Goal: Information Seeking & Learning: Learn about a topic

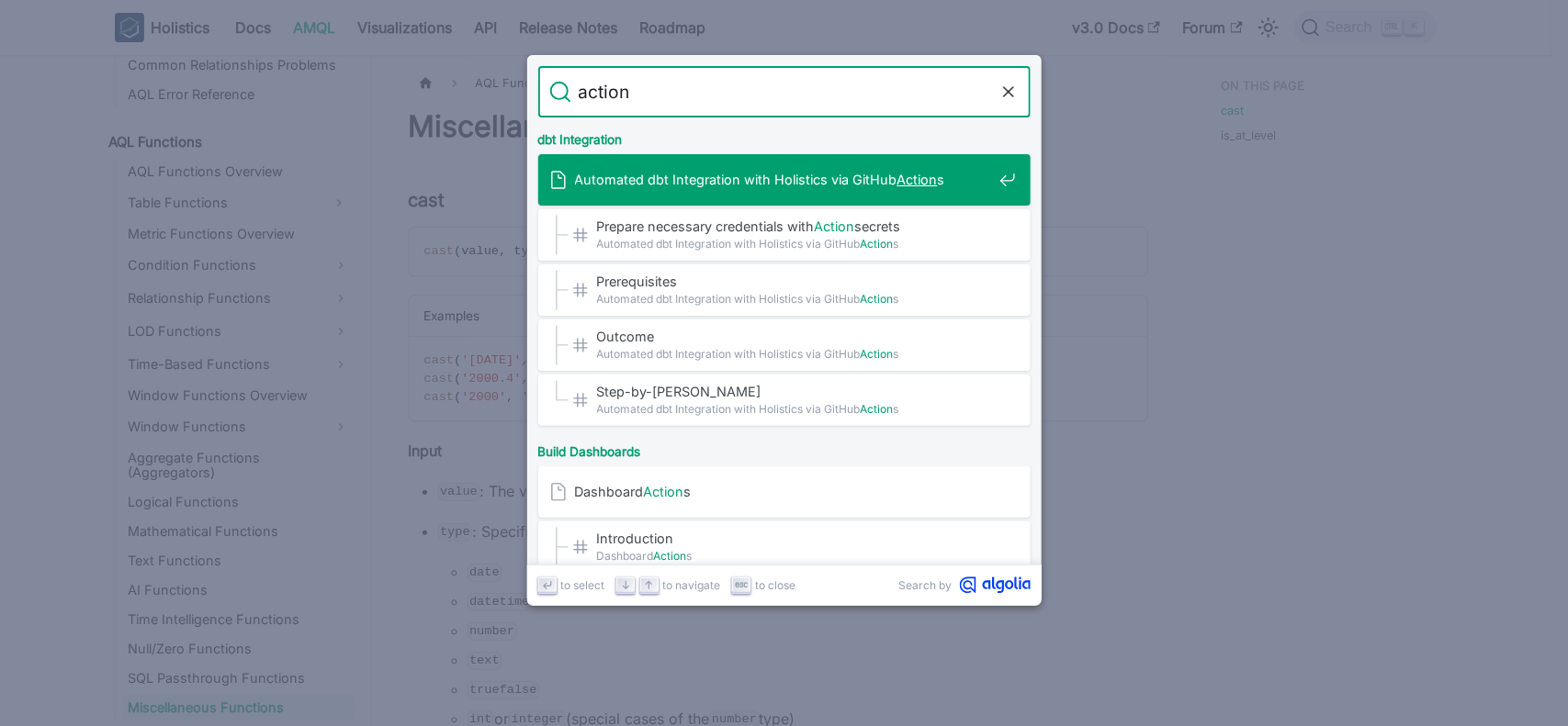
type input "action"
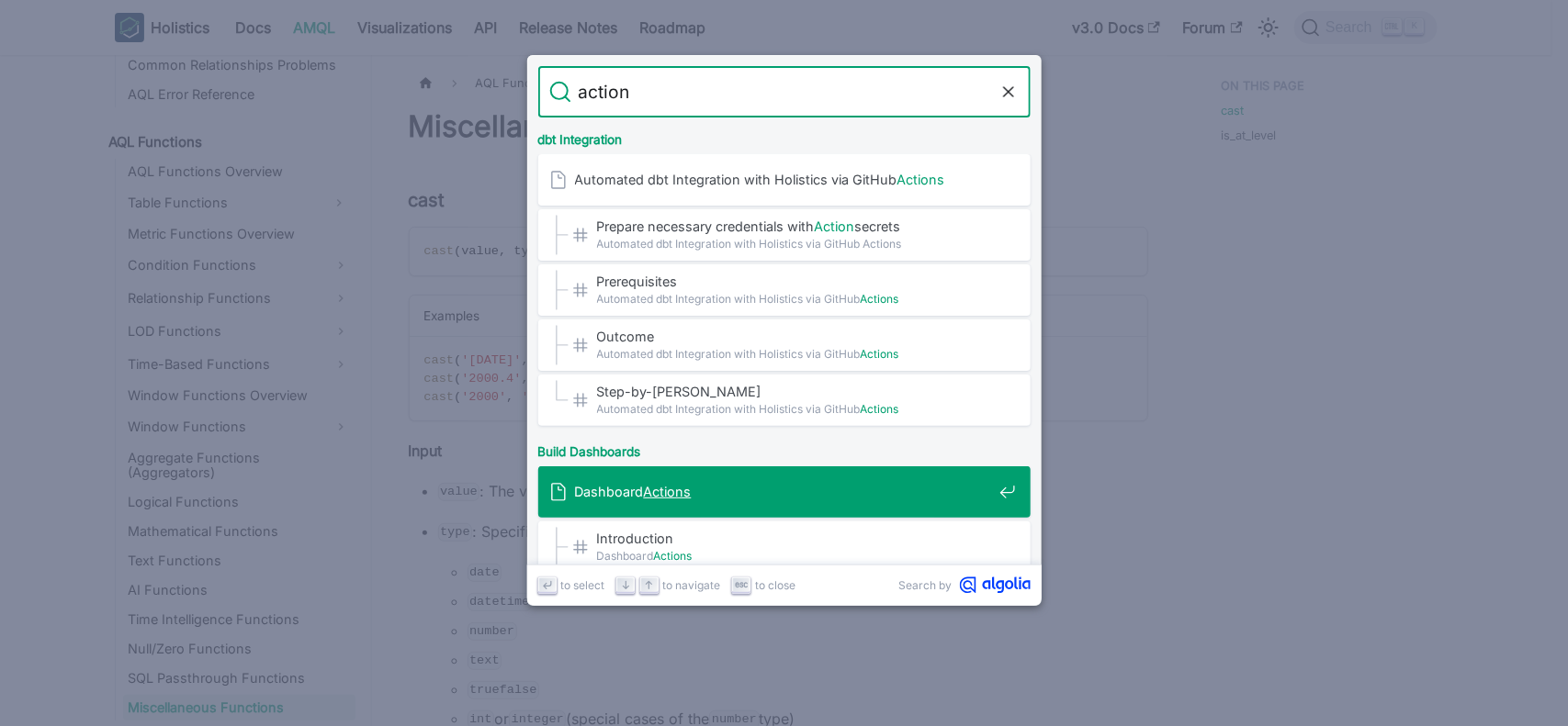
click at [672, 485] on mark "Actions" at bounding box center [668, 492] width 48 height 16
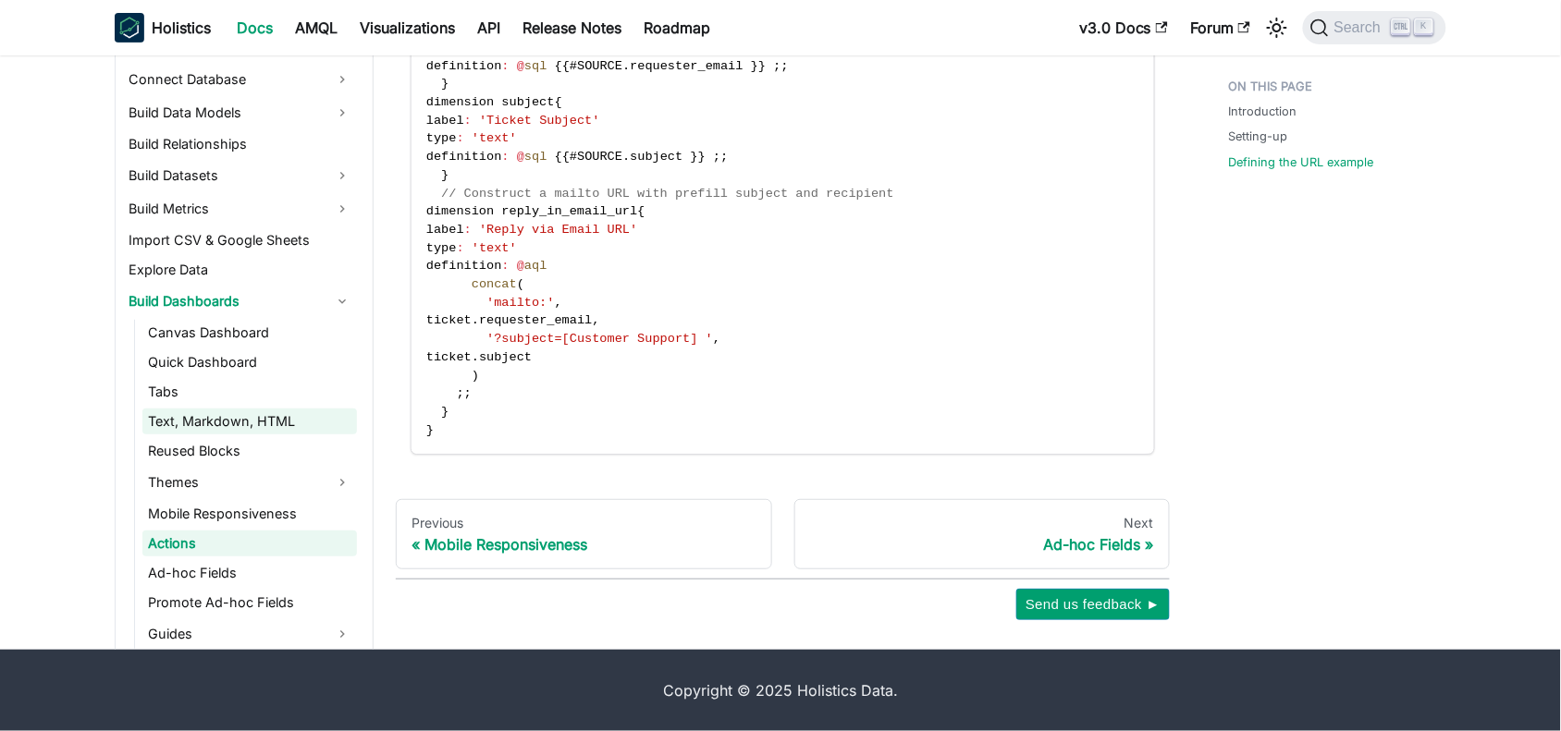
scroll to position [301, 0]
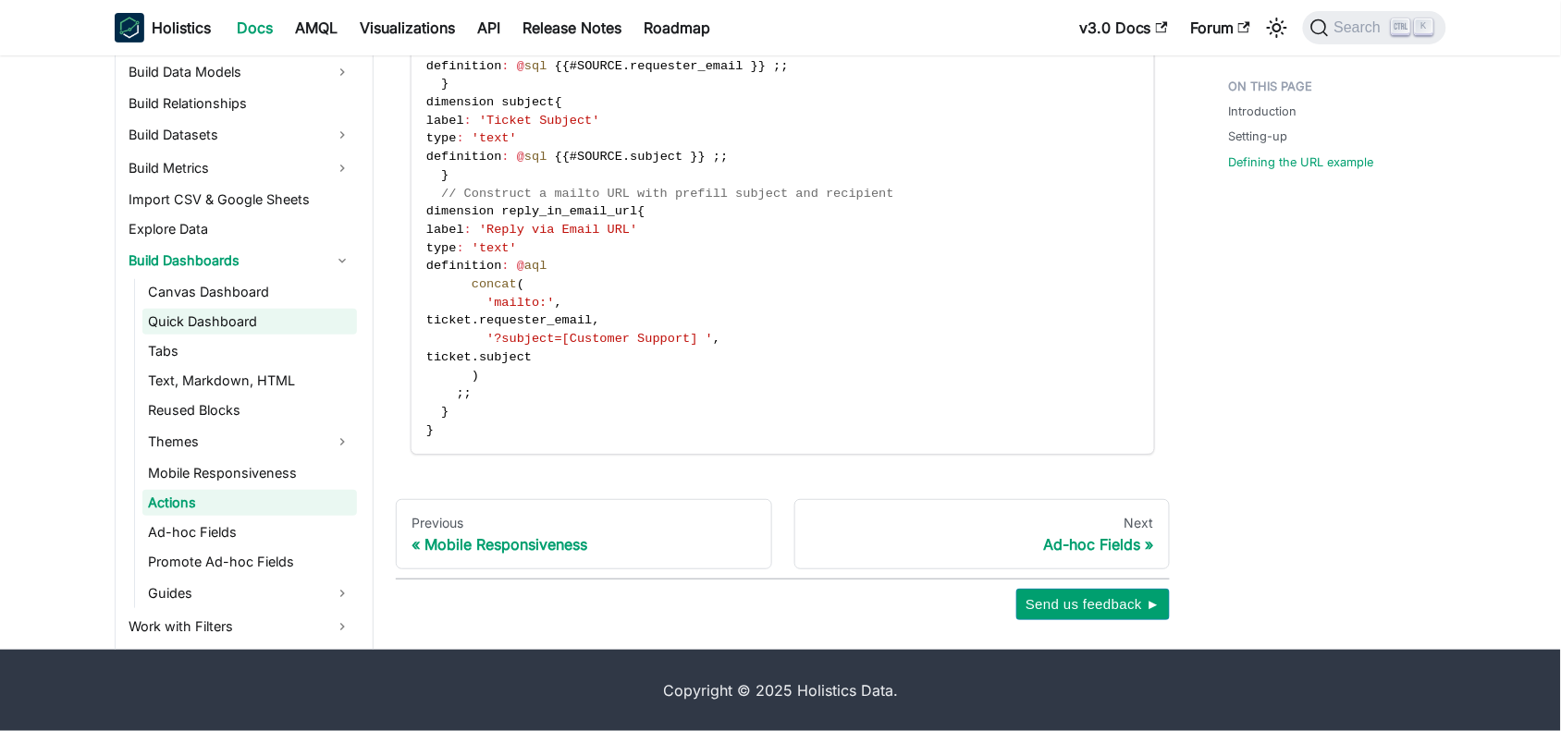
click at [208, 319] on link "Quick Dashboard" at bounding box center [249, 322] width 215 height 26
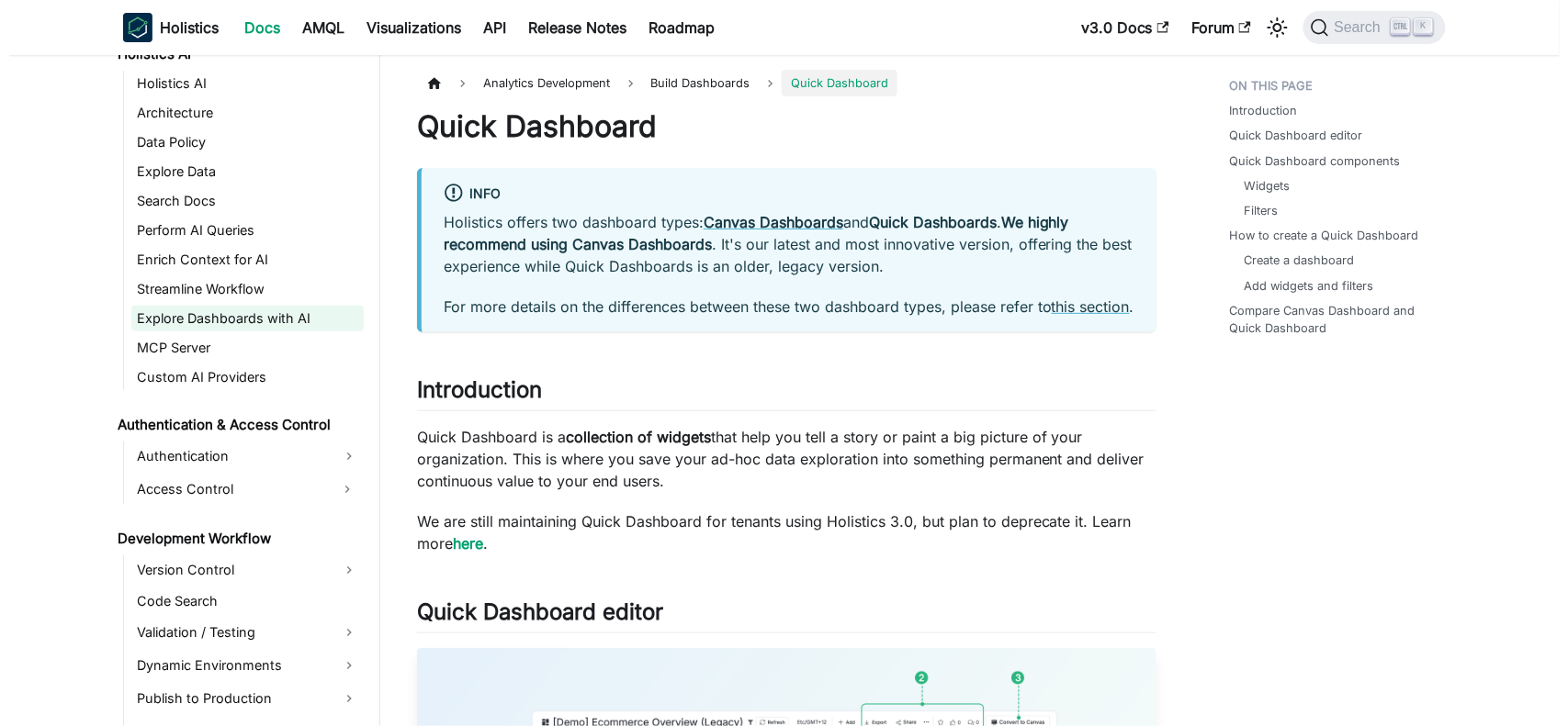
scroll to position [1218, 0]
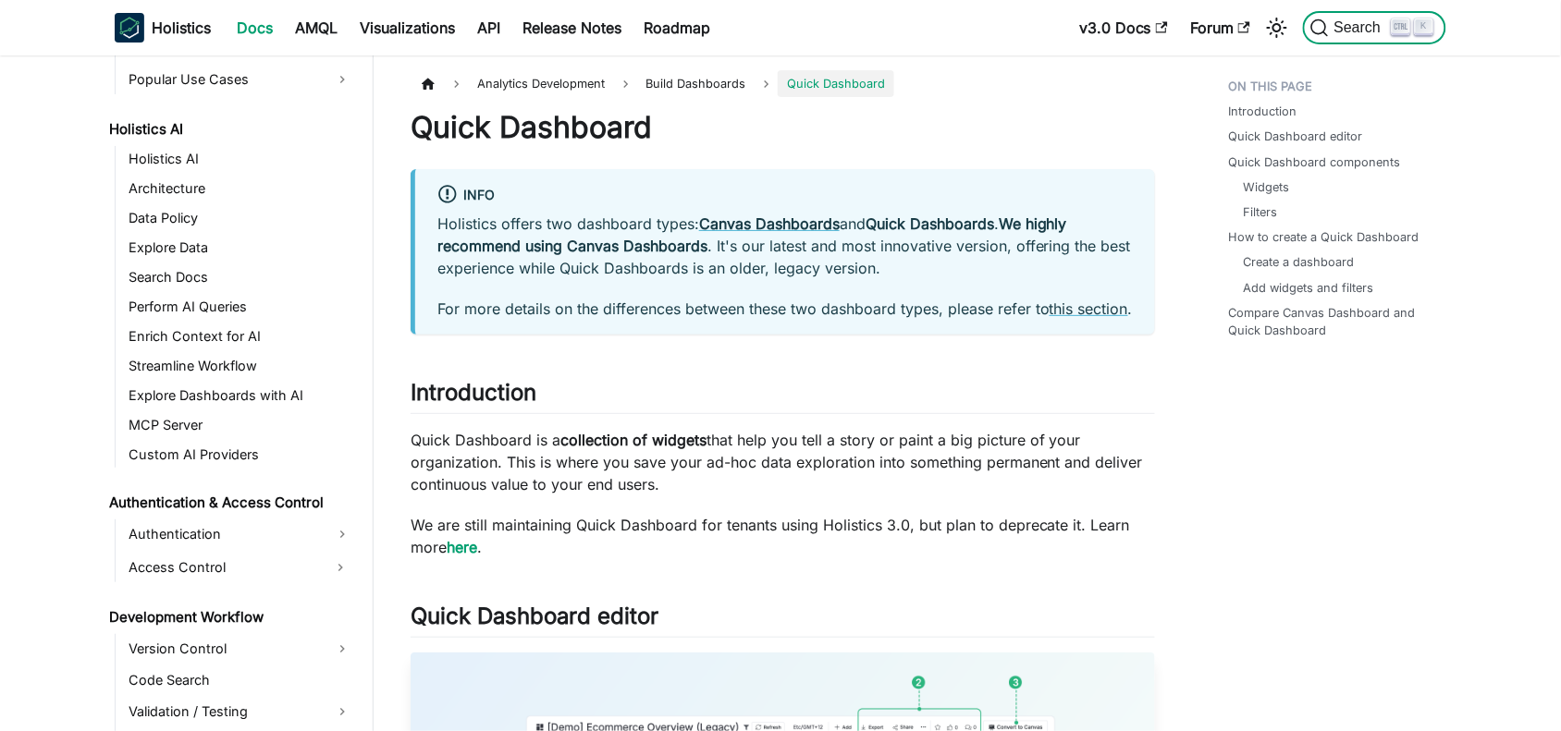
click at [1329, 21] on span "Search" at bounding box center [1361, 27] width 64 height 17
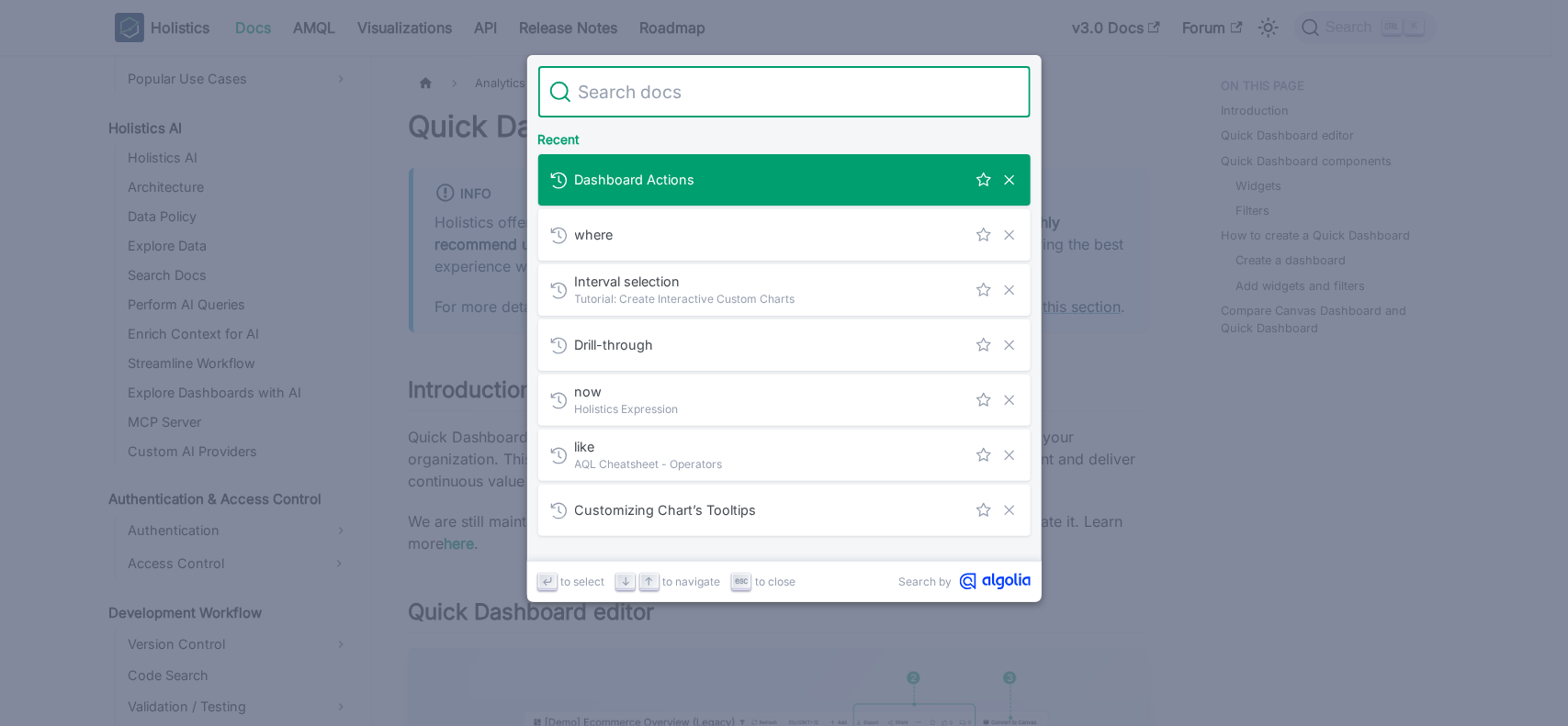
click at [671, 103] on input "Search" at bounding box center [795, 92] width 448 height 52
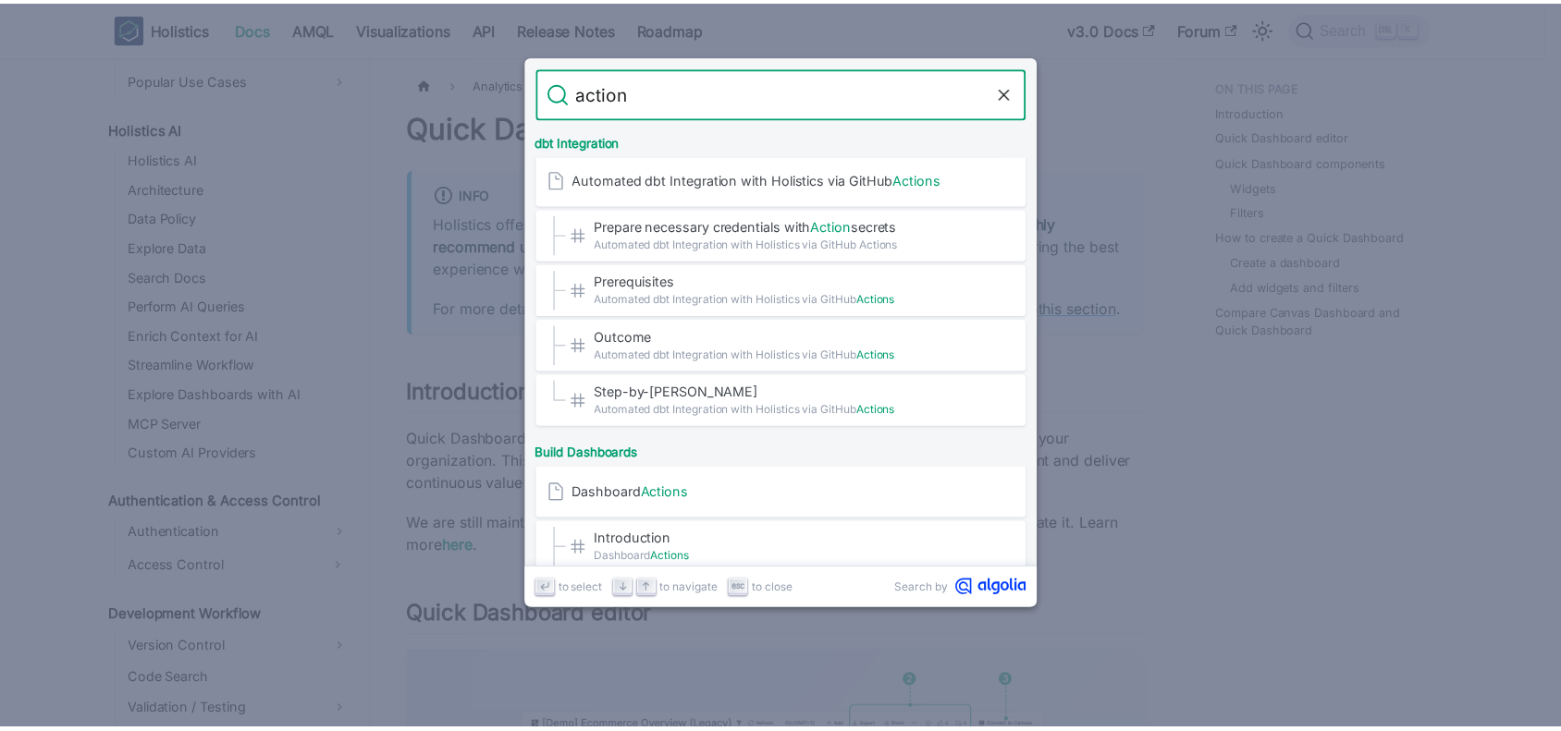
scroll to position [0, 0]
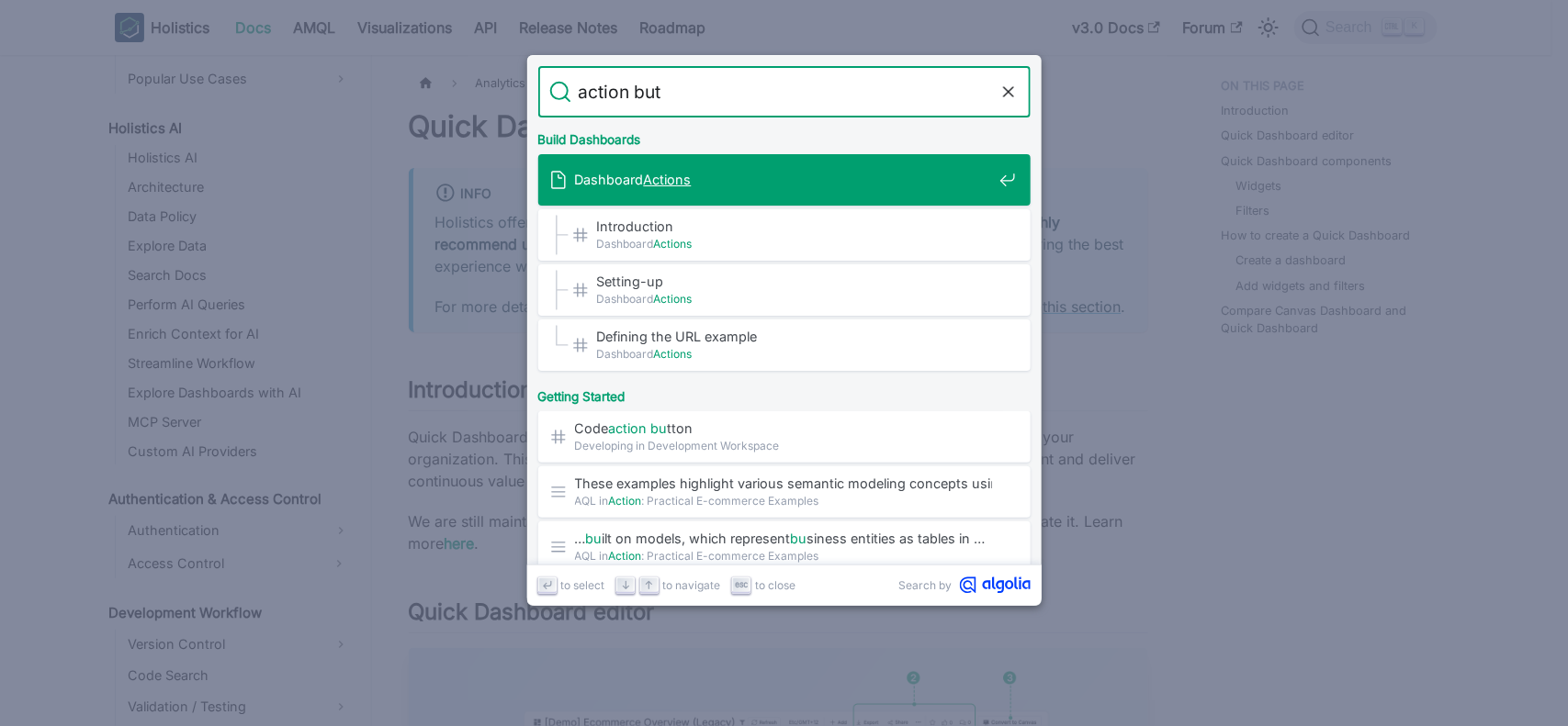
type input "action butt"
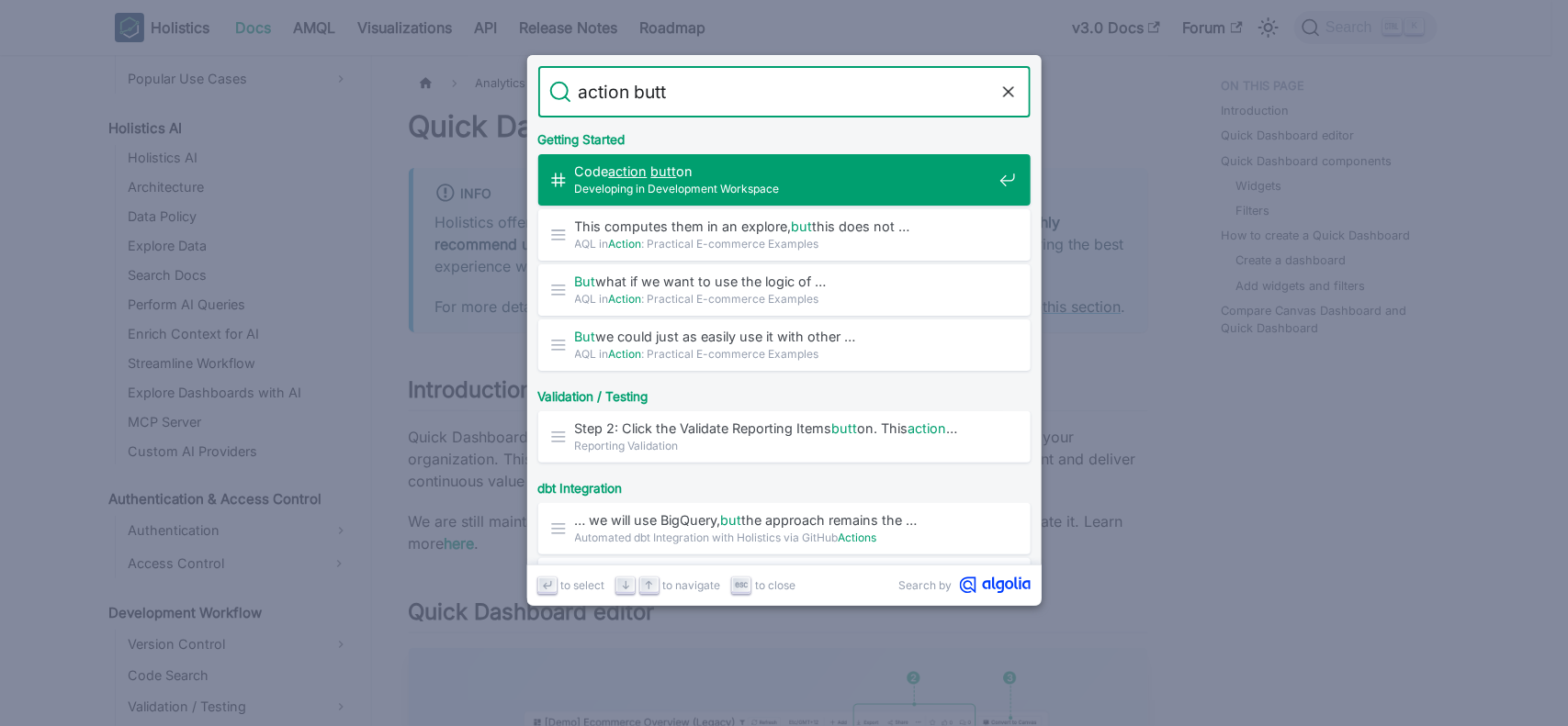
click at [639, 171] on mark "action" at bounding box center [628, 172] width 39 height 16
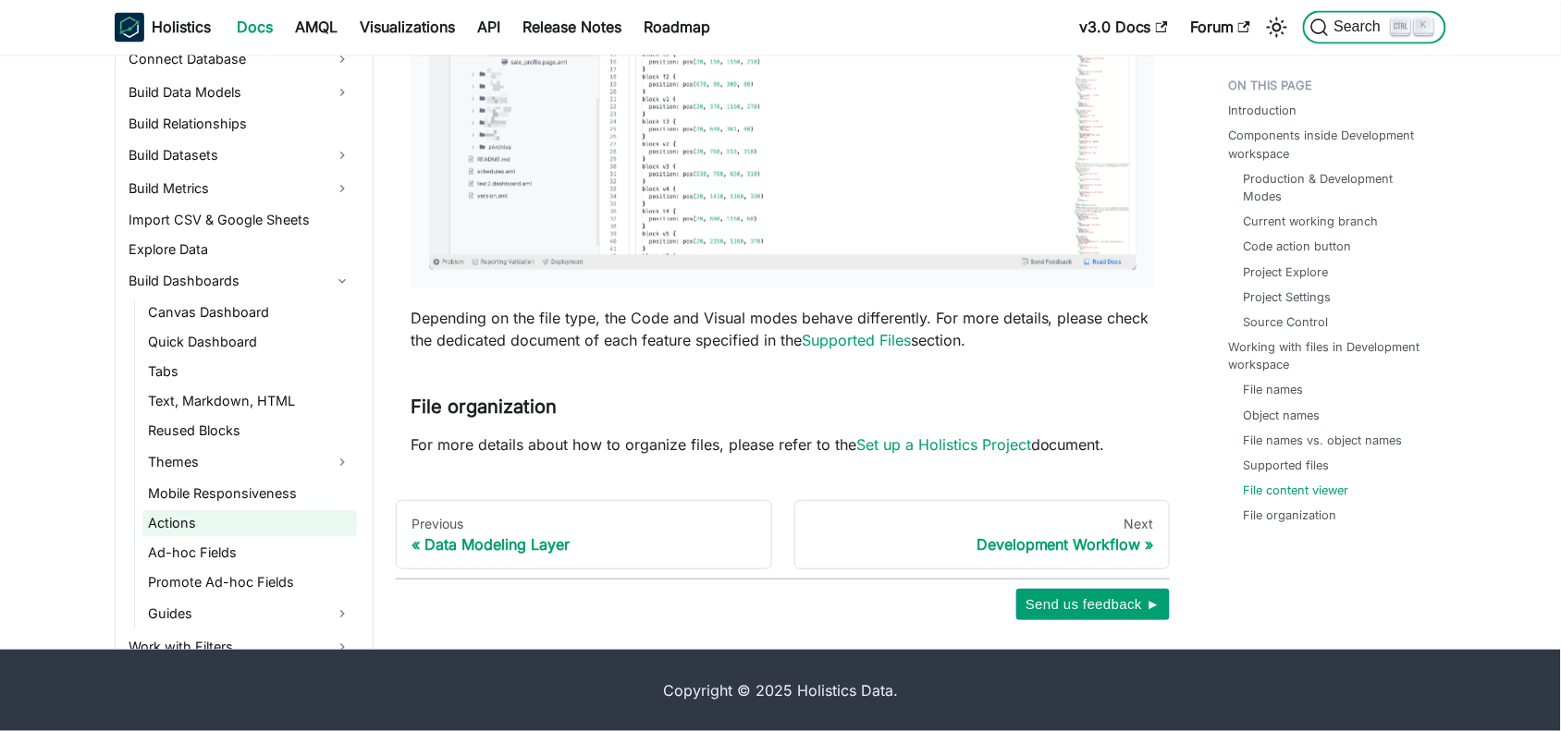
scroll to position [433, 0]
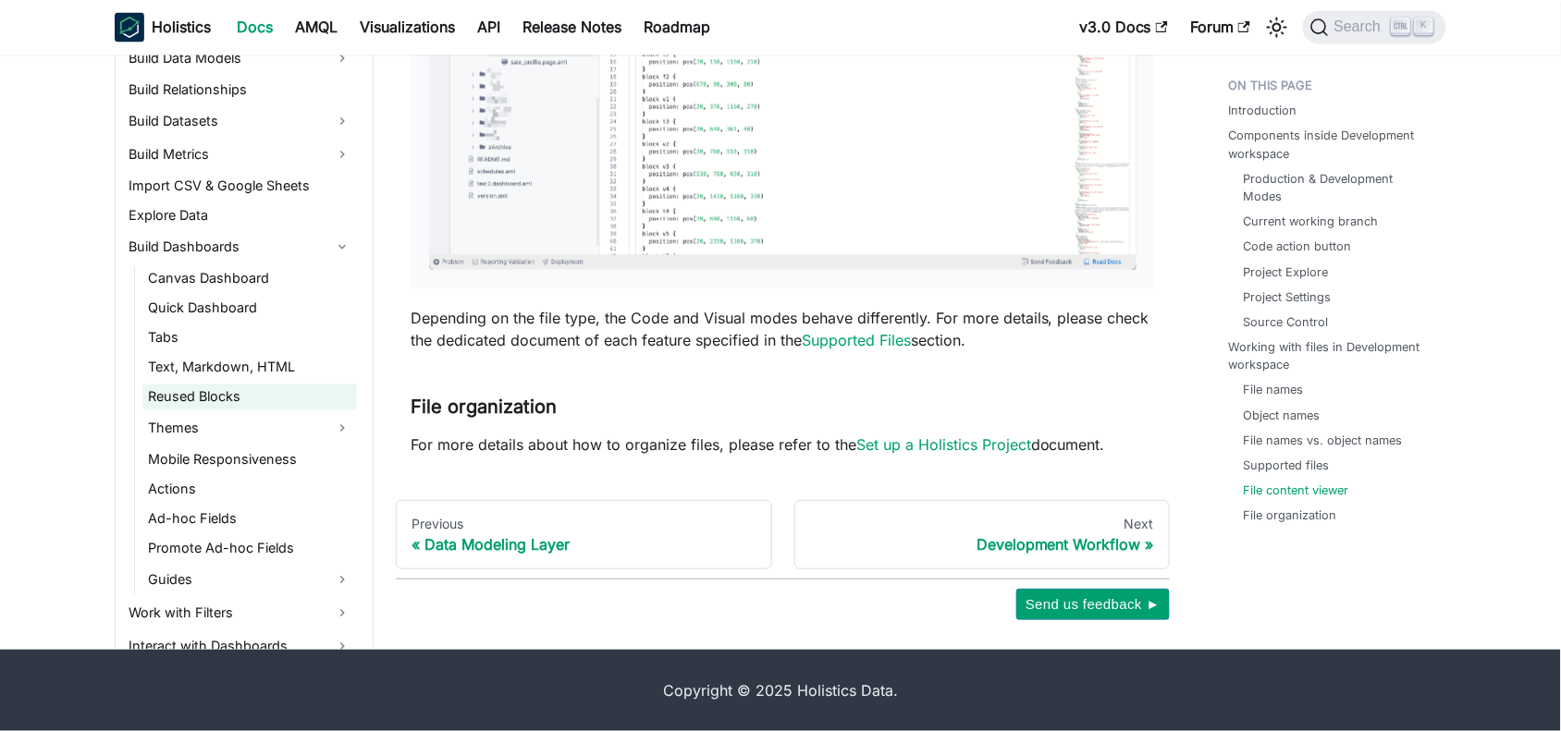
click at [176, 486] on link "Actions" at bounding box center [249, 490] width 215 height 26
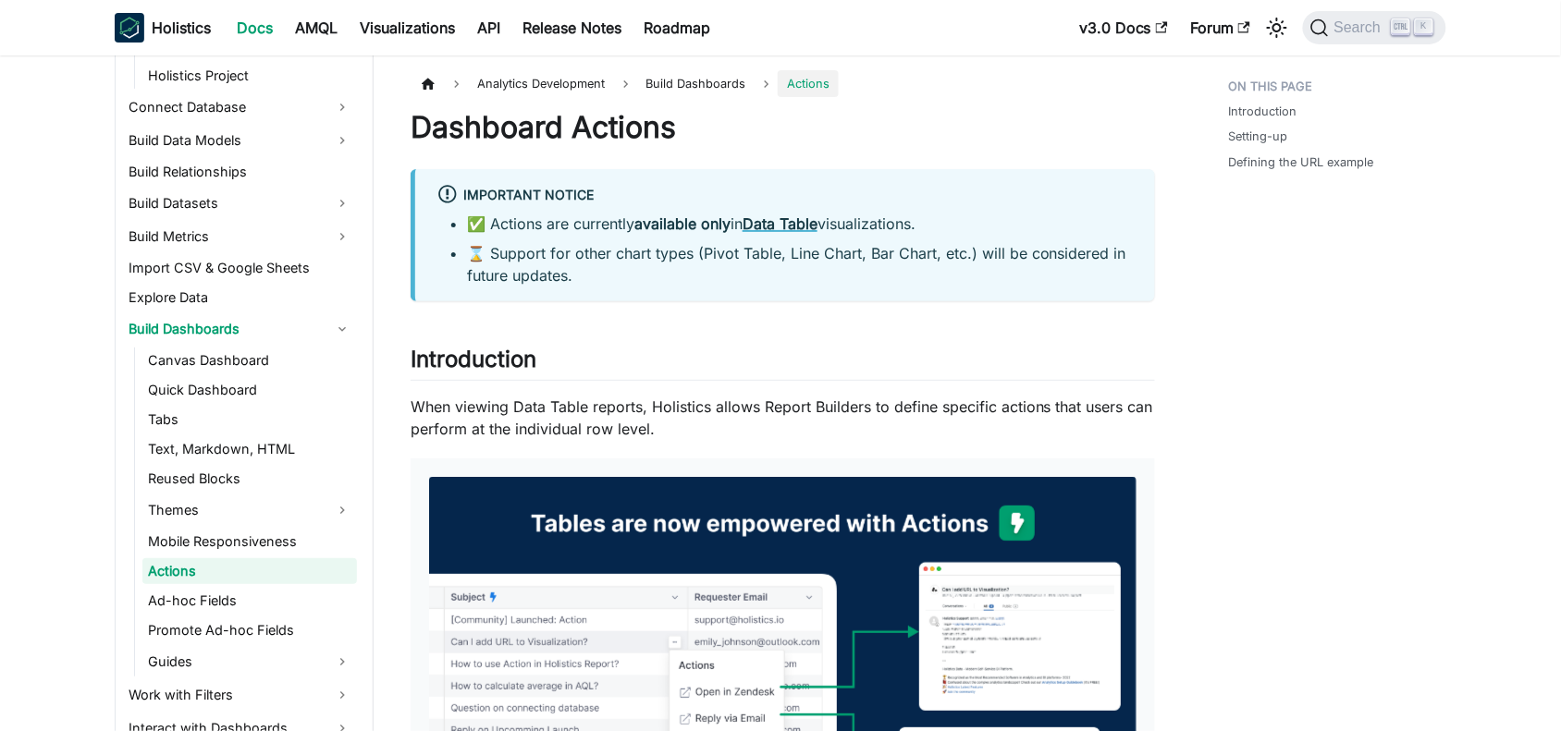
click at [779, 227] on strong "Data Table" at bounding box center [779, 224] width 75 height 18
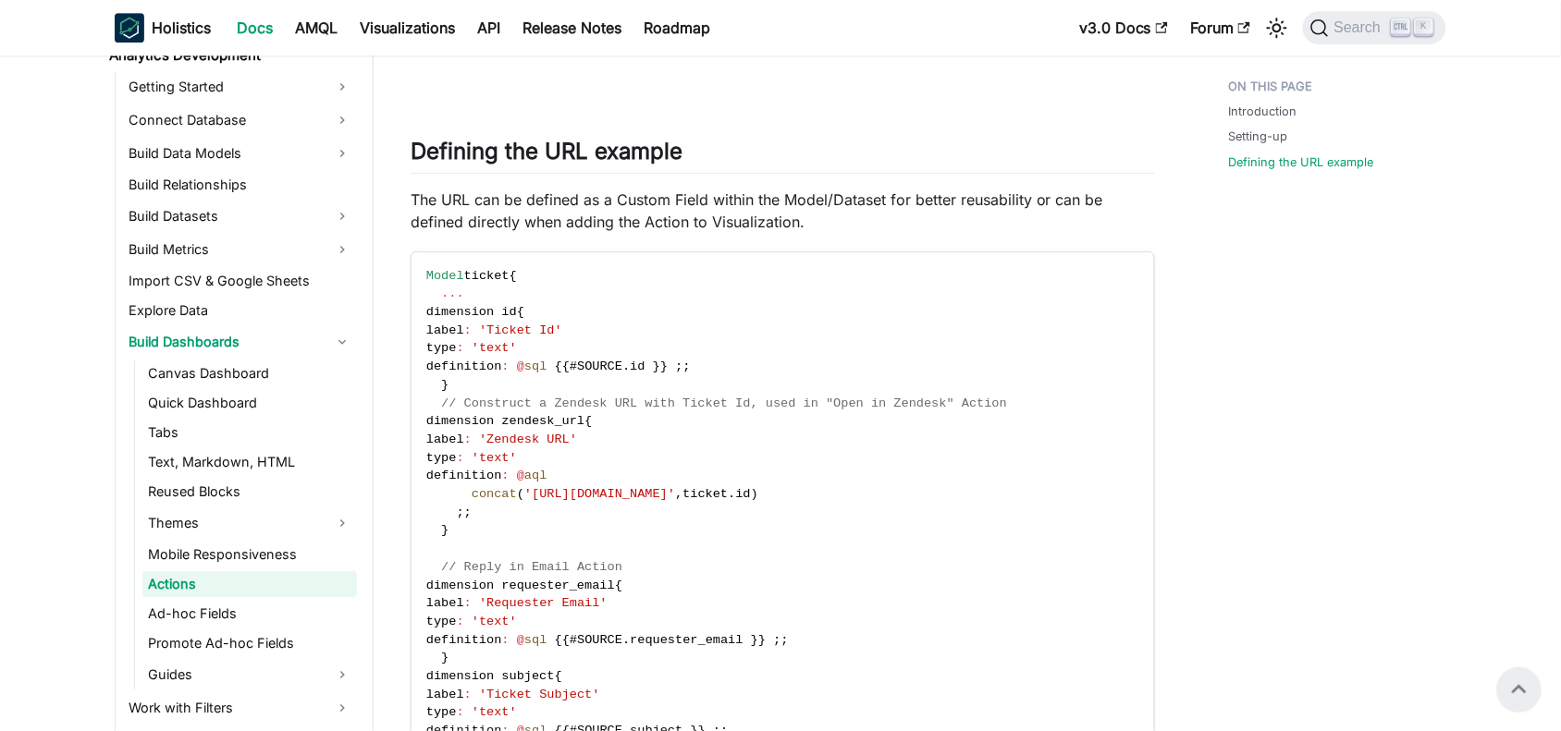
scroll to position [1683, 0]
